Goal: Task Accomplishment & Management: Manage account settings

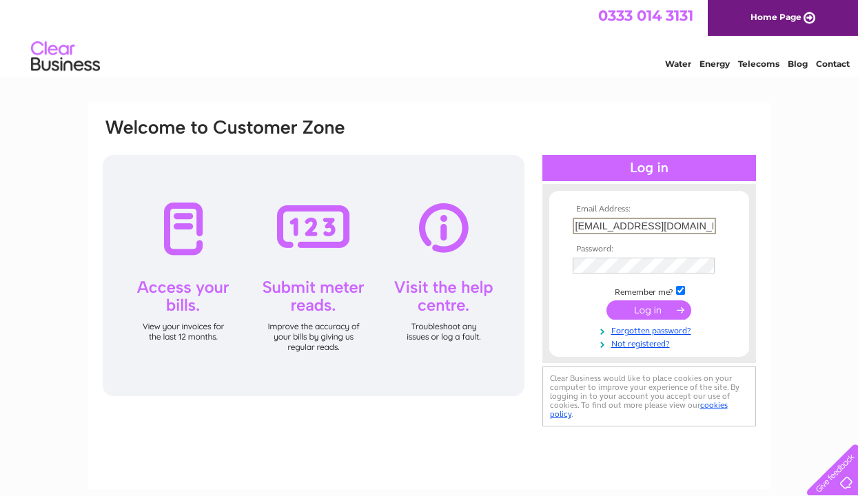
type input "alanwalker87425@hotmail.com"
click at [653, 309] on input "submit" at bounding box center [648, 309] width 85 height 19
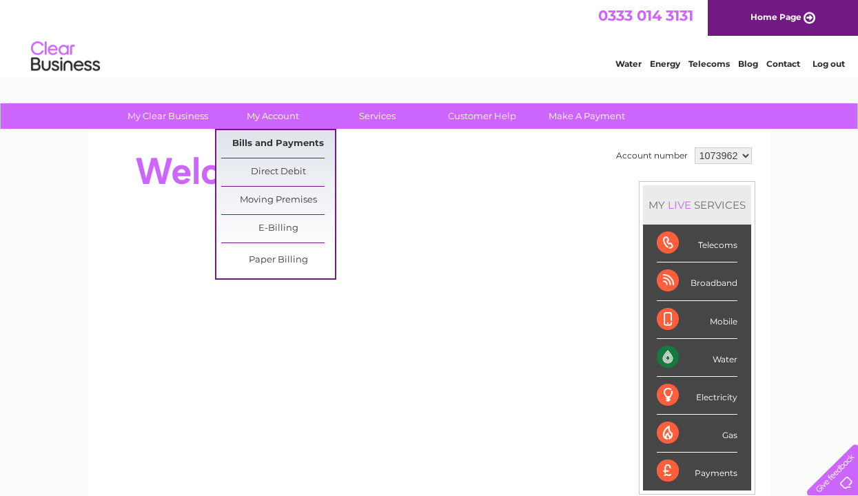
click at [283, 149] on link "Bills and Payments" at bounding box center [278, 144] width 114 height 28
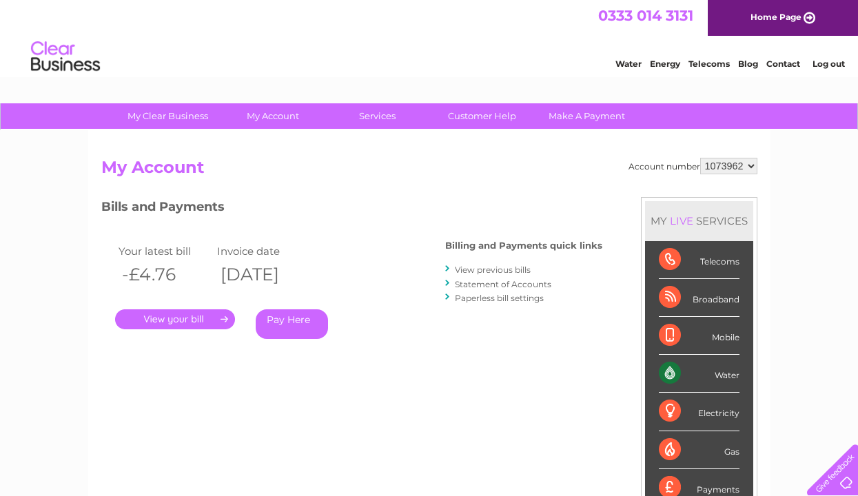
click at [485, 267] on link "View previous bills" at bounding box center [493, 270] width 76 height 10
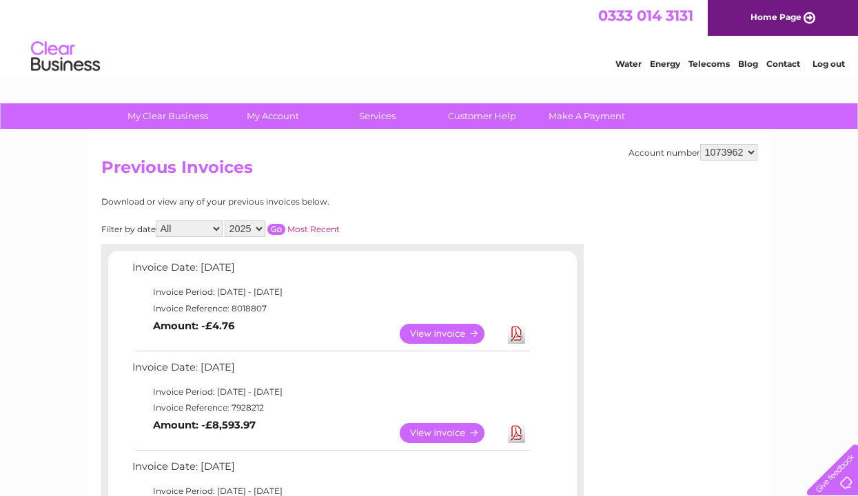
click at [834, 63] on link "Log out" at bounding box center [828, 64] width 32 height 10
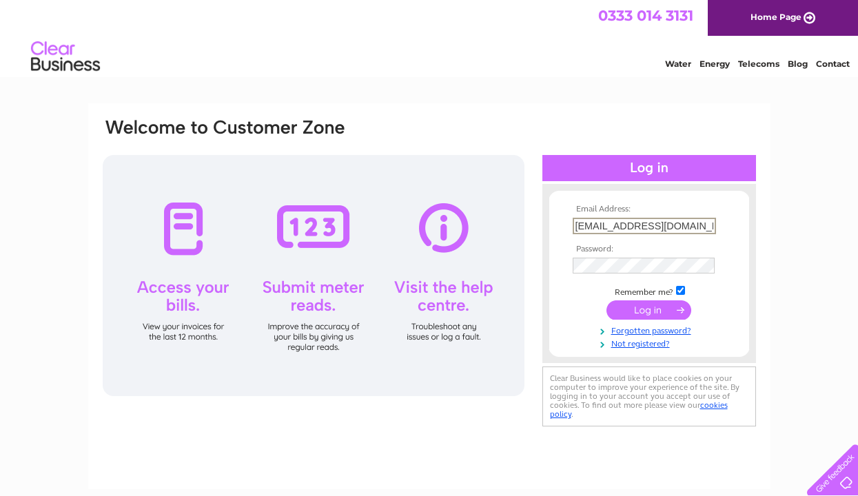
type input "alanwalker87425@hotmail.com"
click at [638, 311] on input "submit" at bounding box center [648, 309] width 85 height 19
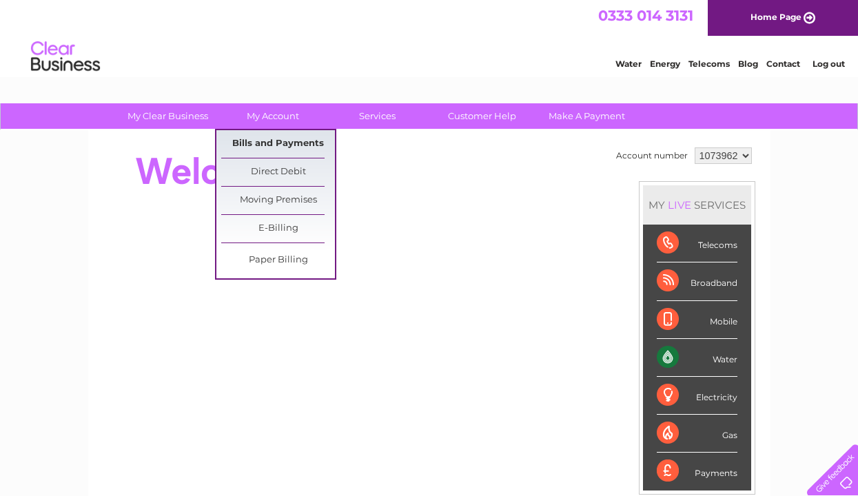
click at [289, 145] on link "Bills and Payments" at bounding box center [278, 144] width 114 height 28
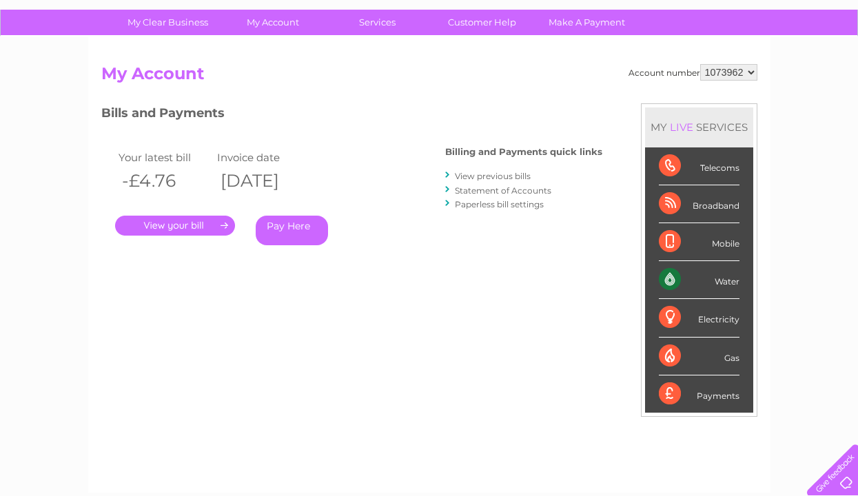
scroll to position [93, 0]
click at [508, 176] on link "View previous bills" at bounding box center [493, 177] width 76 height 10
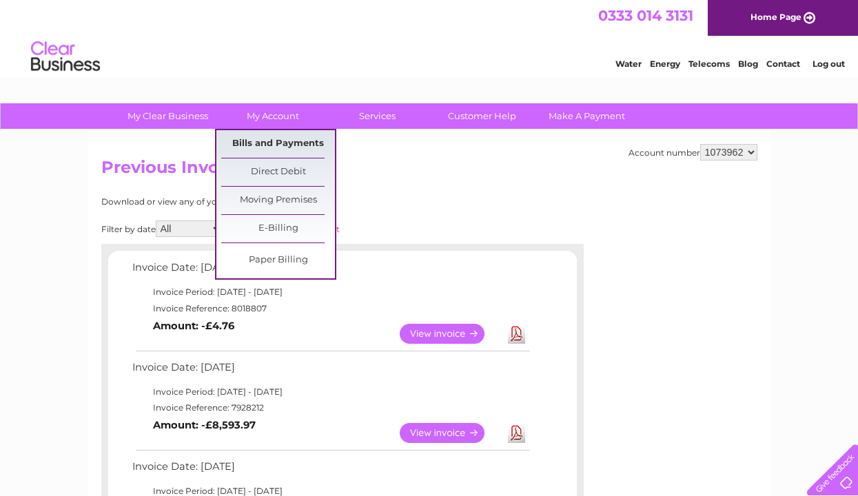
click at [278, 140] on link "Bills and Payments" at bounding box center [278, 144] width 114 height 28
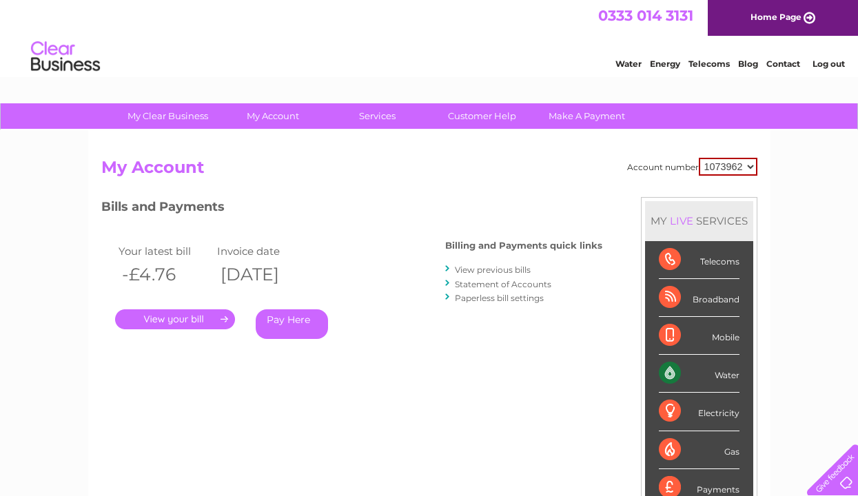
click at [511, 285] on link "Statement of Accounts" at bounding box center [503, 284] width 96 height 10
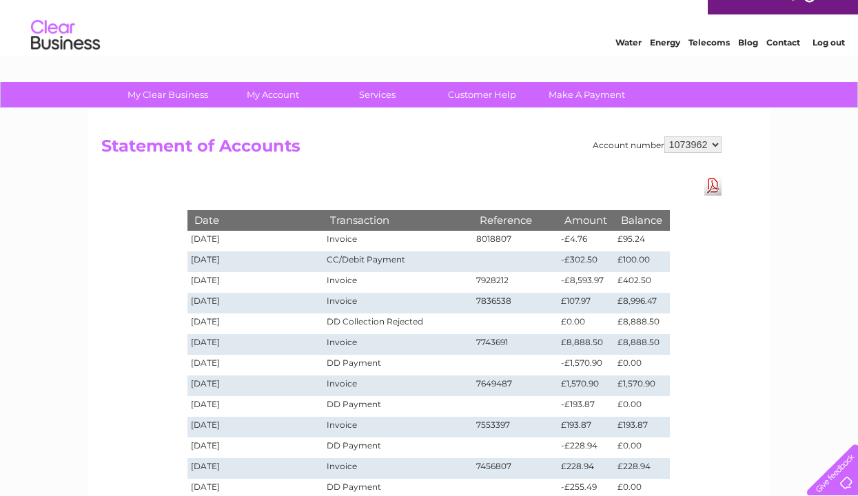
scroll to position [23, 0]
